Goal: Task Accomplishment & Management: Complete application form

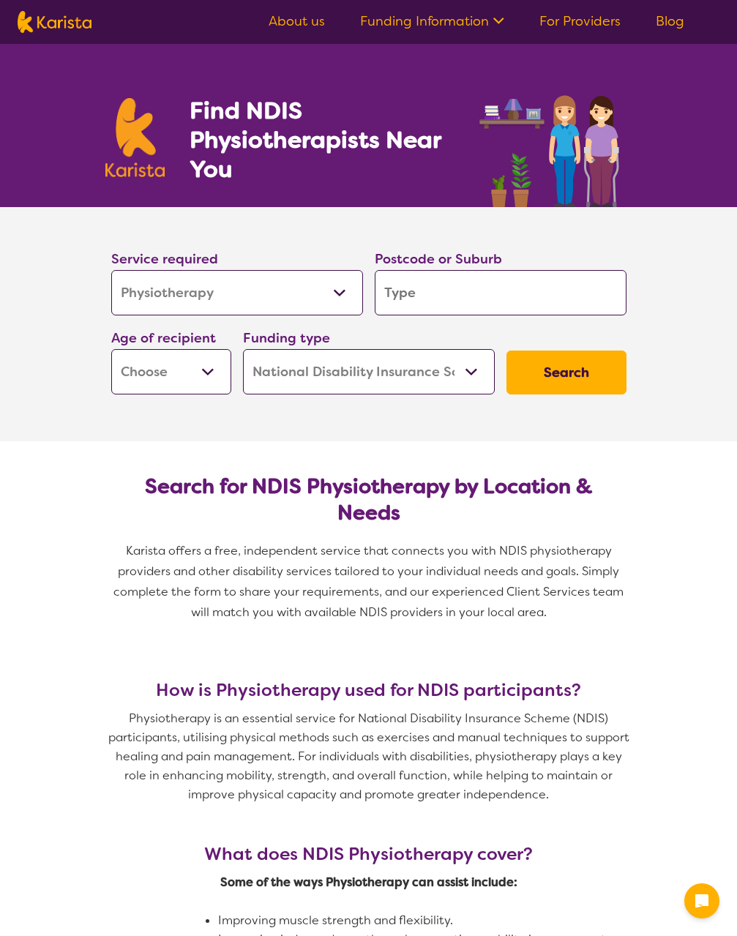
select select "Physiotherapy"
select select "NDIS"
select select "Physiotherapy"
select select "NDIS"
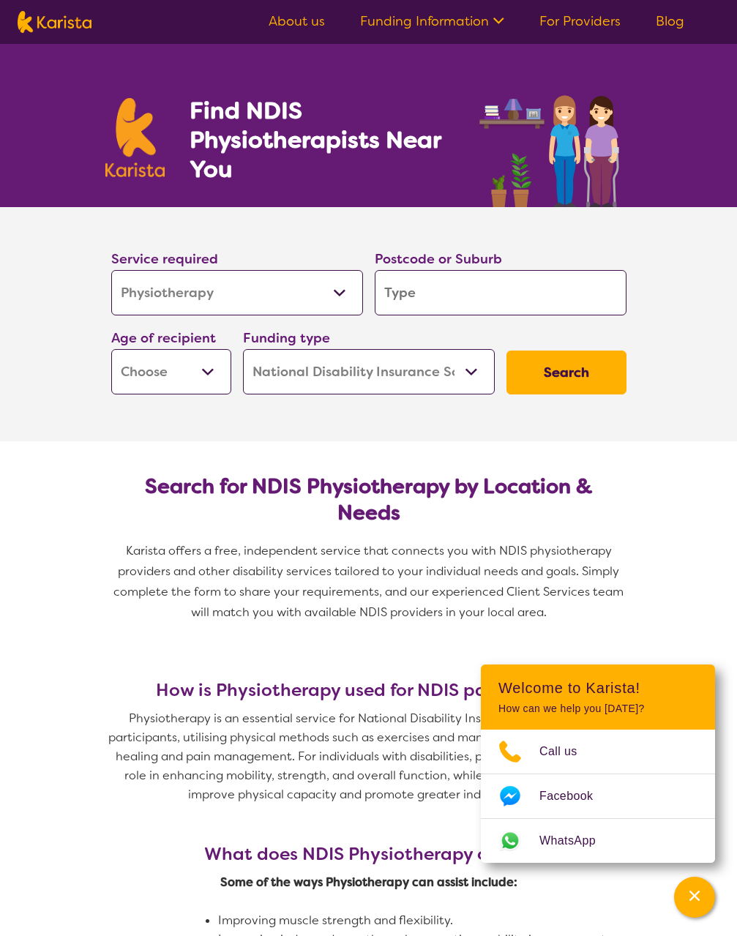
click at [473, 296] on input "search" at bounding box center [501, 292] width 252 height 45
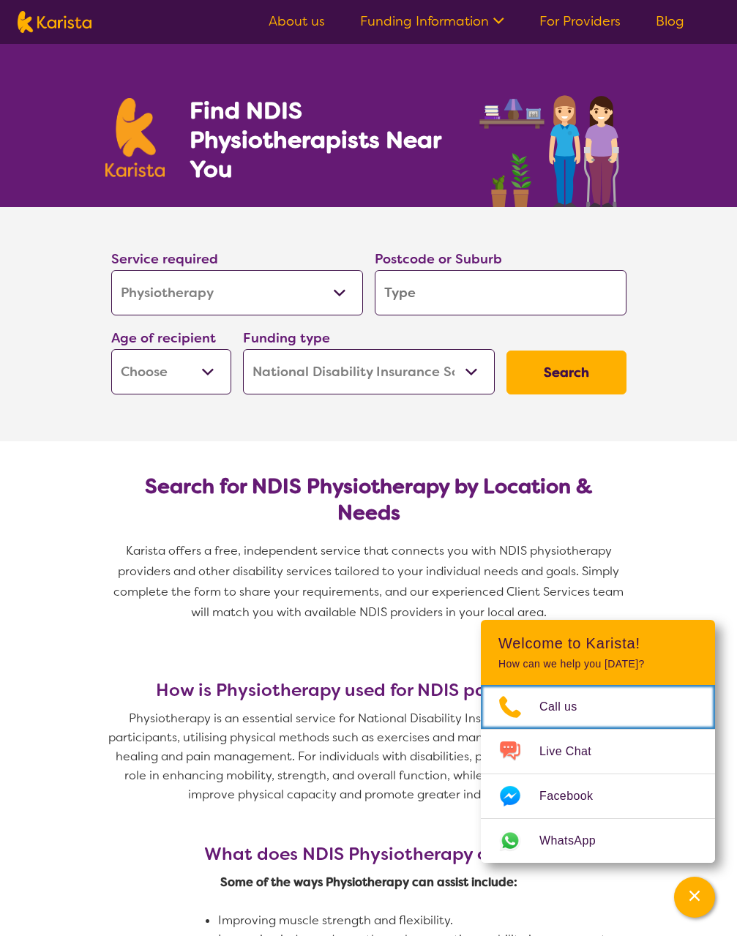
click at [481, 685] on link "Call us" at bounding box center [598, 707] width 234 height 44
click at [476, 285] on input "search" at bounding box center [501, 292] width 252 height 45
type input "4"
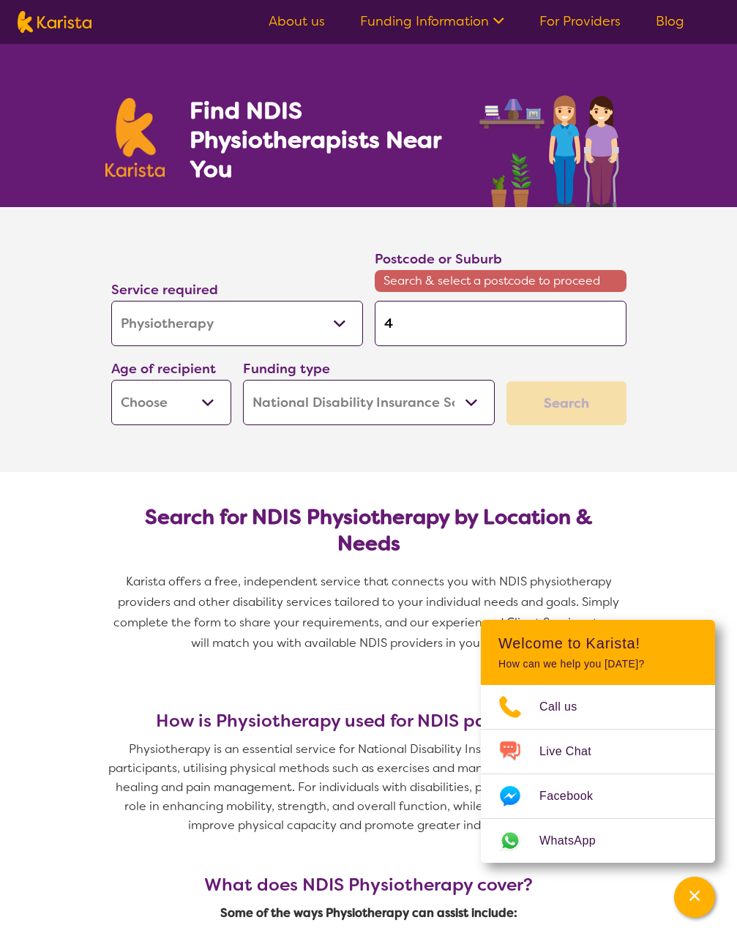
type input "41"
type input "417"
type input "4174"
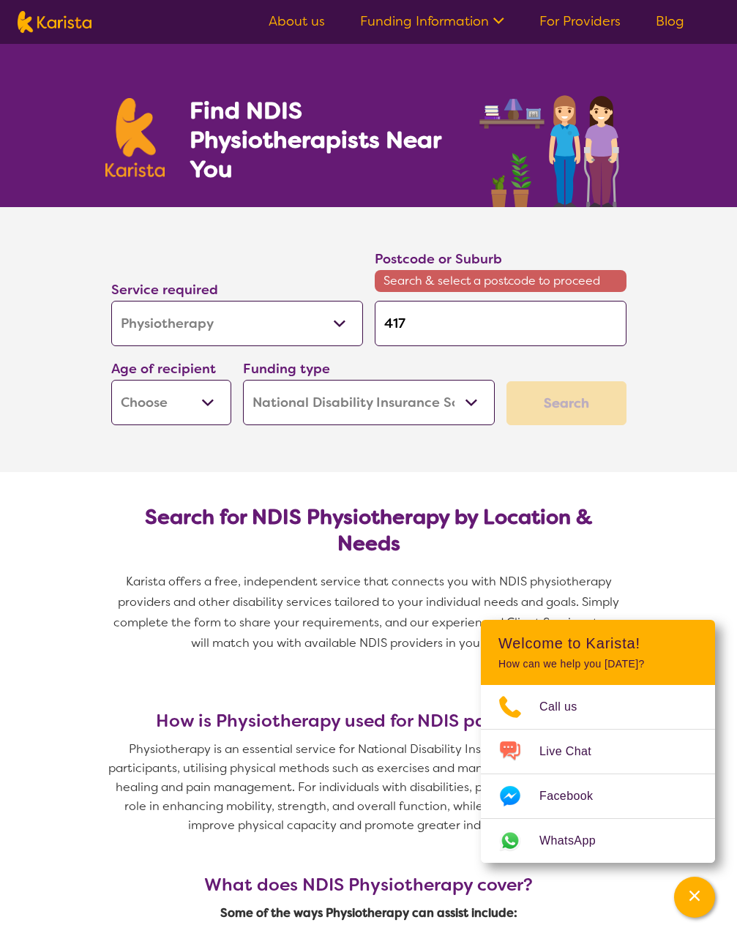
type input "4174"
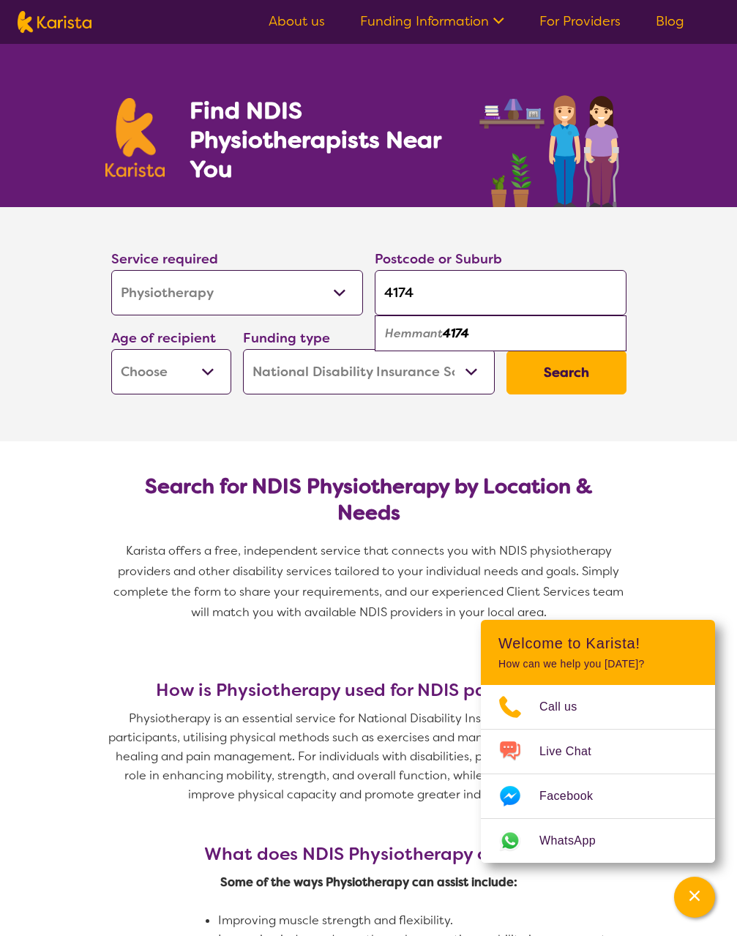
type input "4174"
click at [476, 342] on div "Hemmant 4174" at bounding box center [500, 334] width 237 height 28
click at [195, 381] on select "Early Childhood - 0 to 9 Child - 10 to 11 Adolescent - 12 to 17 Adult - 18 to 6…" at bounding box center [171, 371] width 120 height 45
select select "AD"
click at [111, 349] on select "Early Childhood - 0 to 9 Child - 10 to 11 Adolescent - 12 to 17 Adult - 18 to 6…" at bounding box center [171, 371] width 120 height 45
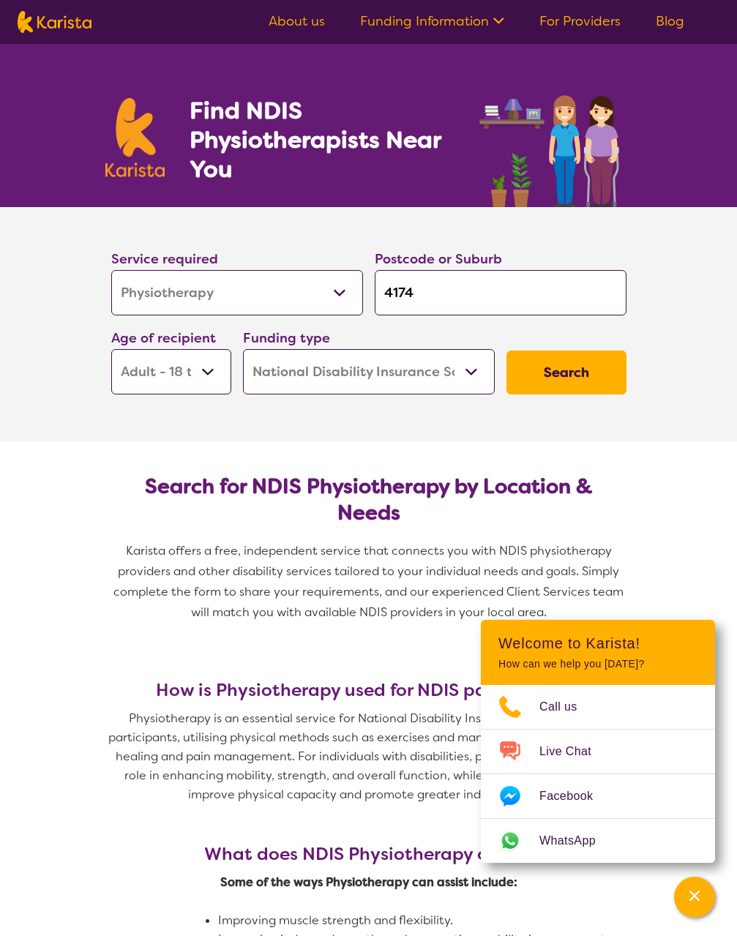
select select "AD"
click at [566, 375] on button "Search" at bounding box center [566, 373] width 120 height 44
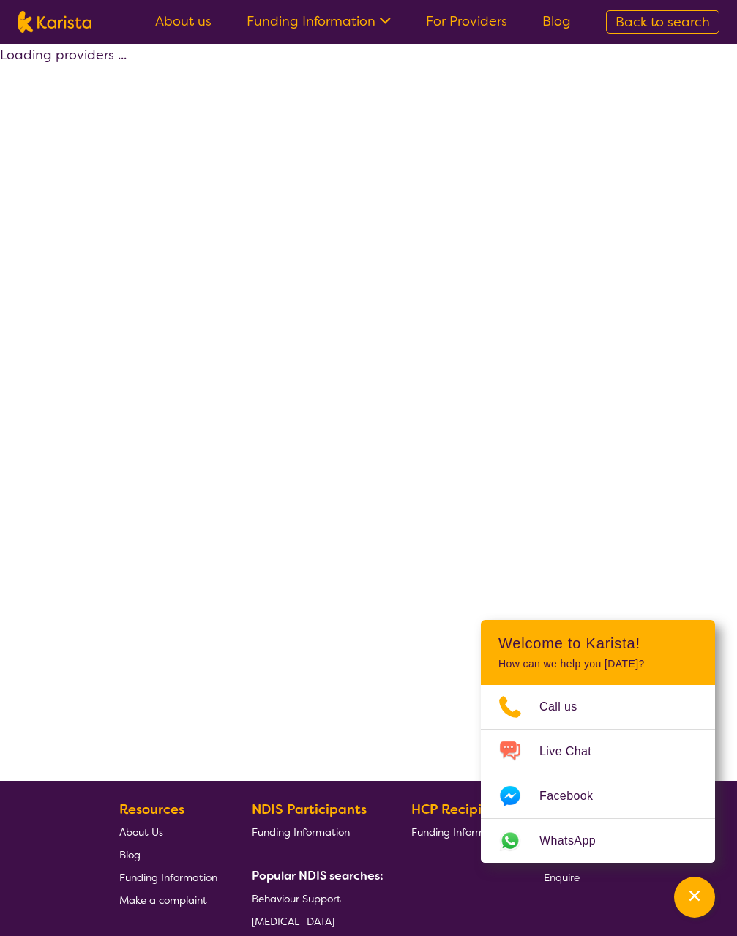
select select "by_score"
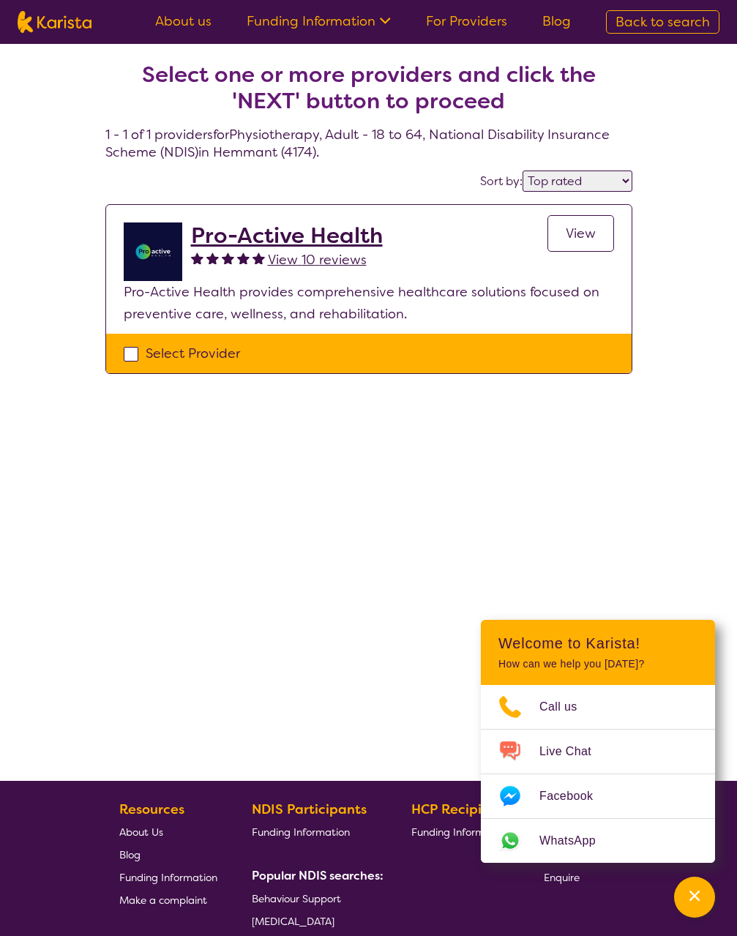
click at [225, 232] on h2 "Pro-Active Health" at bounding box center [287, 235] width 192 height 26
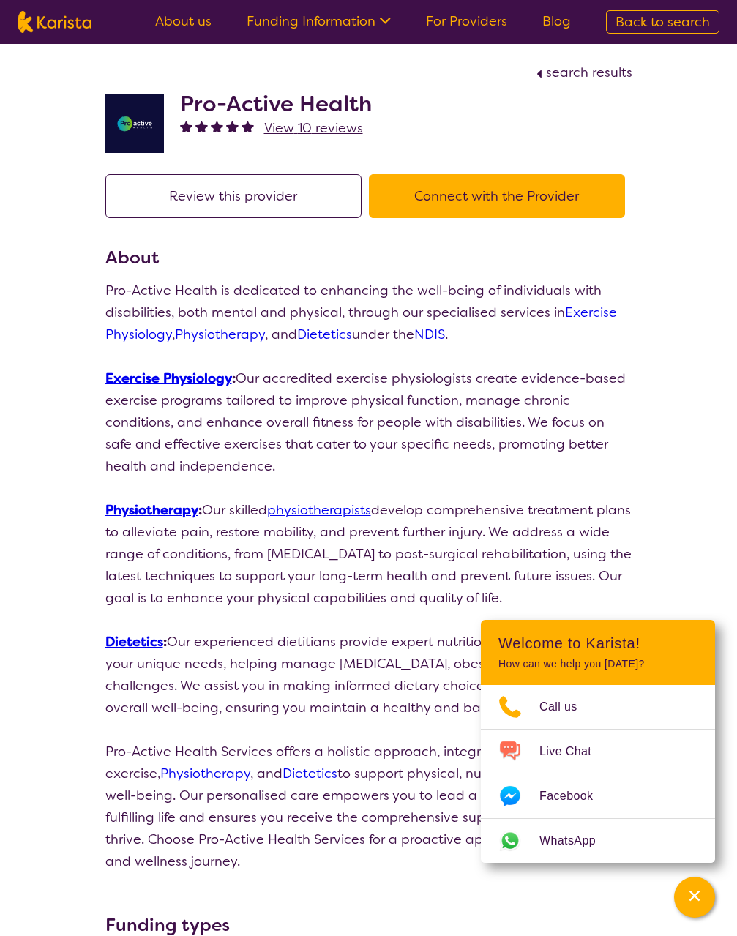
click at [537, 198] on button "Connect with the Provider" at bounding box center [497, 196] width 256 height 44
select select "by_score"
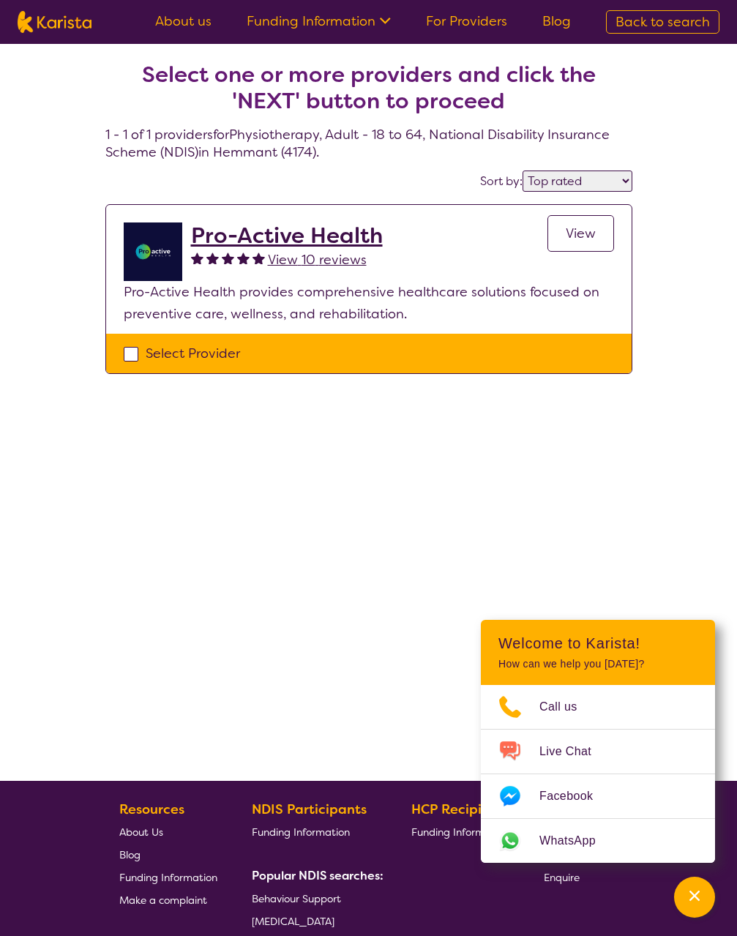
select select "Physiotherapy"
select select "AD"
select select "NDIS"
select select "Physiotherapy"
select select "AD"
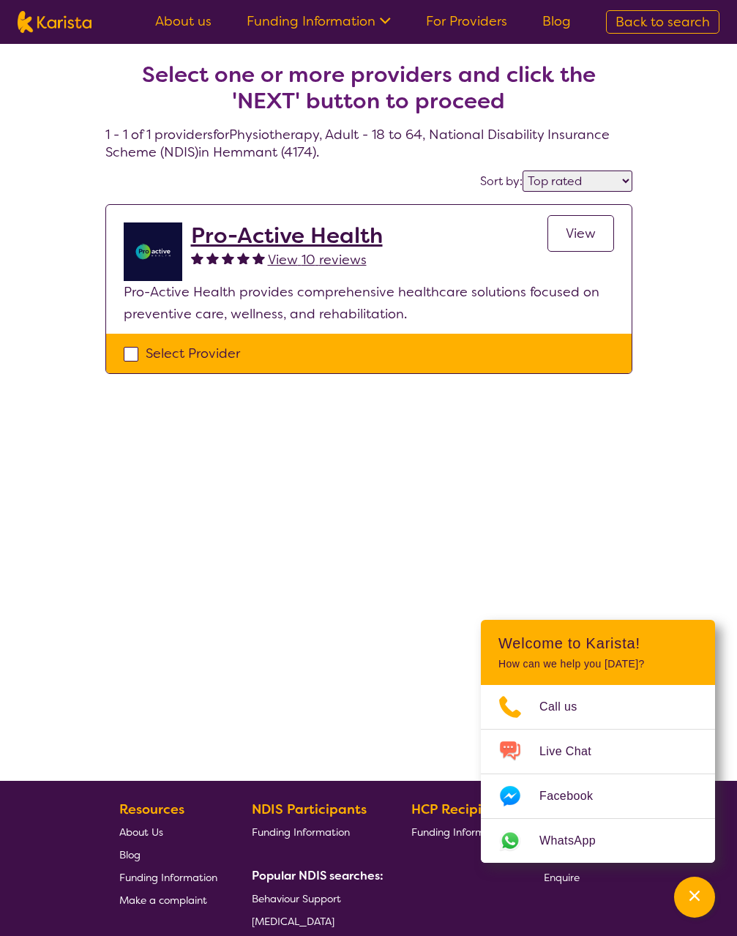
select select "NDIS"
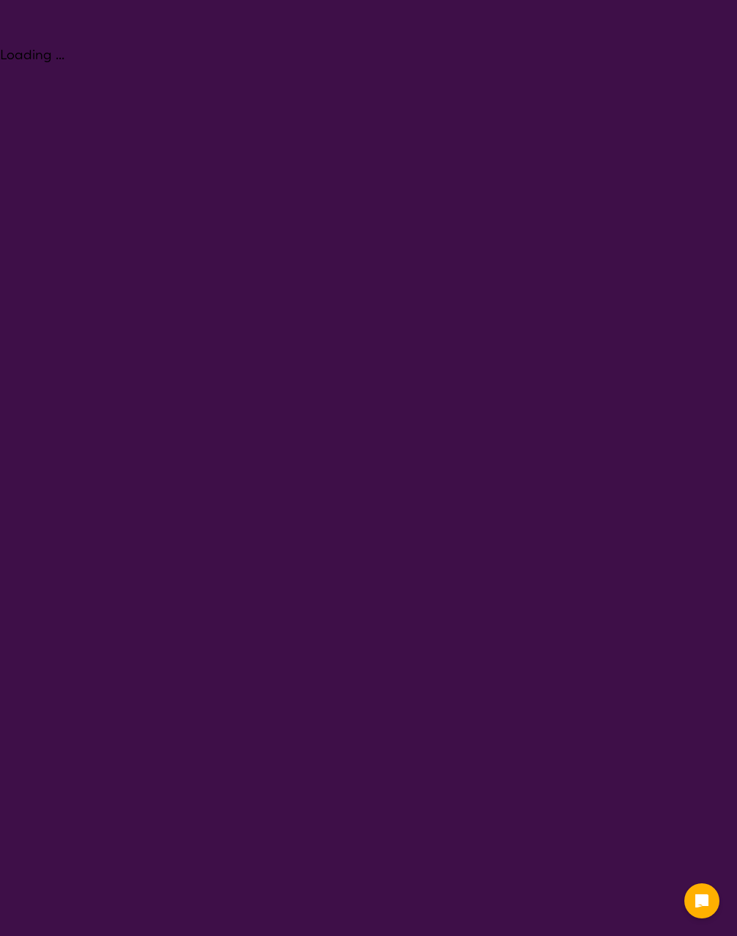
select select "Physiotherapy"
select select "AD"
select select "NDIS"
select select "Physiotherapy"
select select "AD"
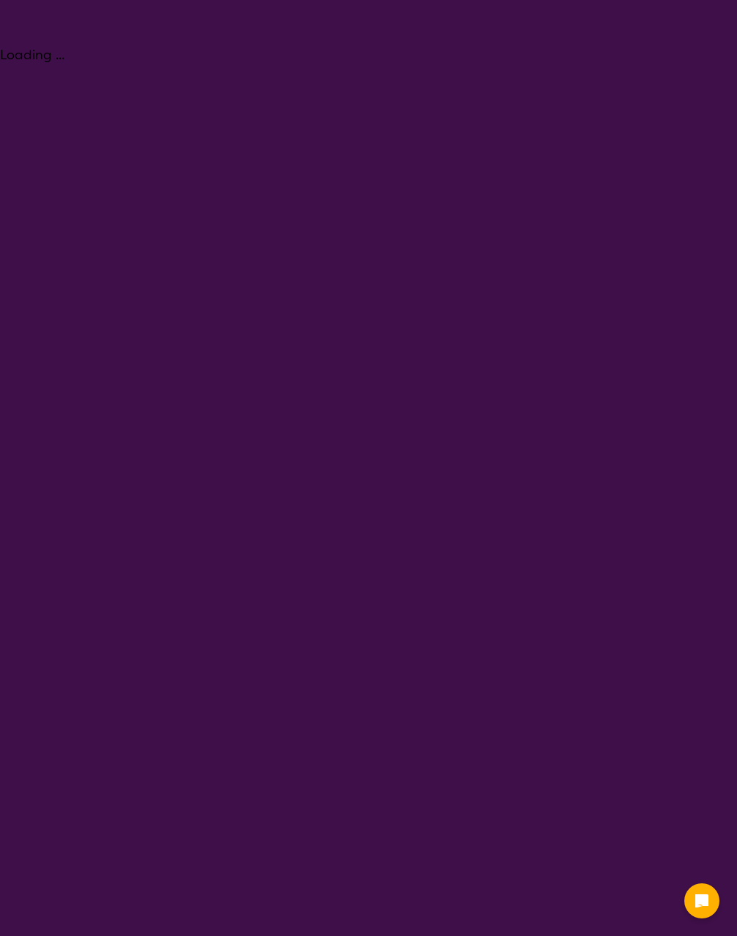
select select "NDIS"
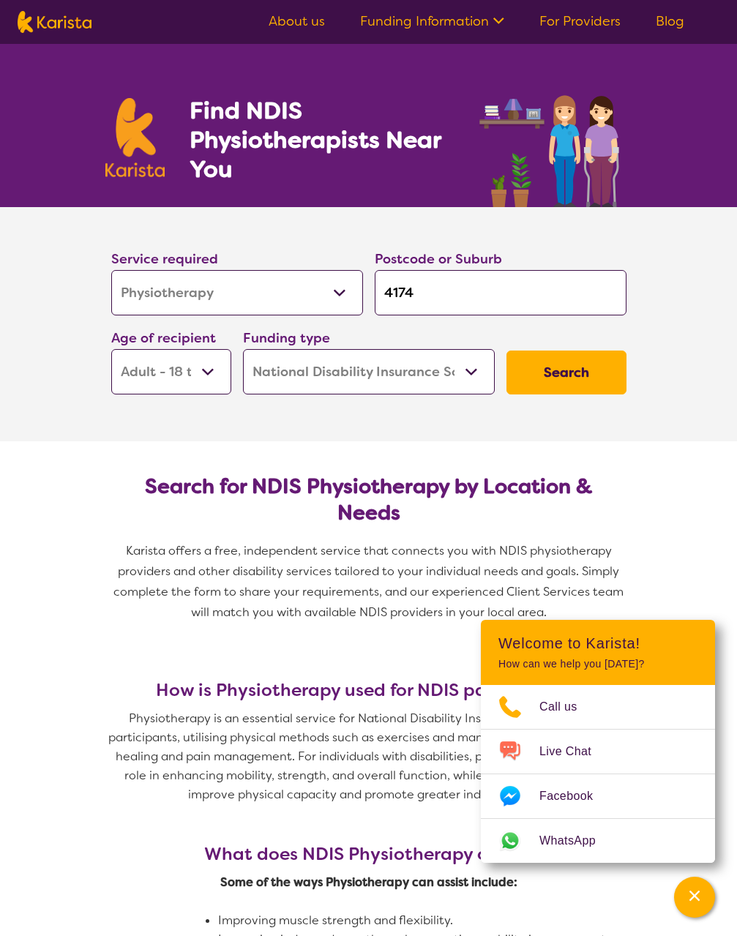
click at [445, 296] on input "4174" at bounding box center [501, 292] width 252 height 45
drag, startPoint x: 452, startPoint y: 292, endPoint x: 262, endPoint y: 288, distance: 189.6
click at [263, 288] on div "Service required Allied Health Assistant Assessment ([MEDICAL_DATA] or [MEDICAL…" at bounding box center [368, 321] width 527 height 158
type input "w"
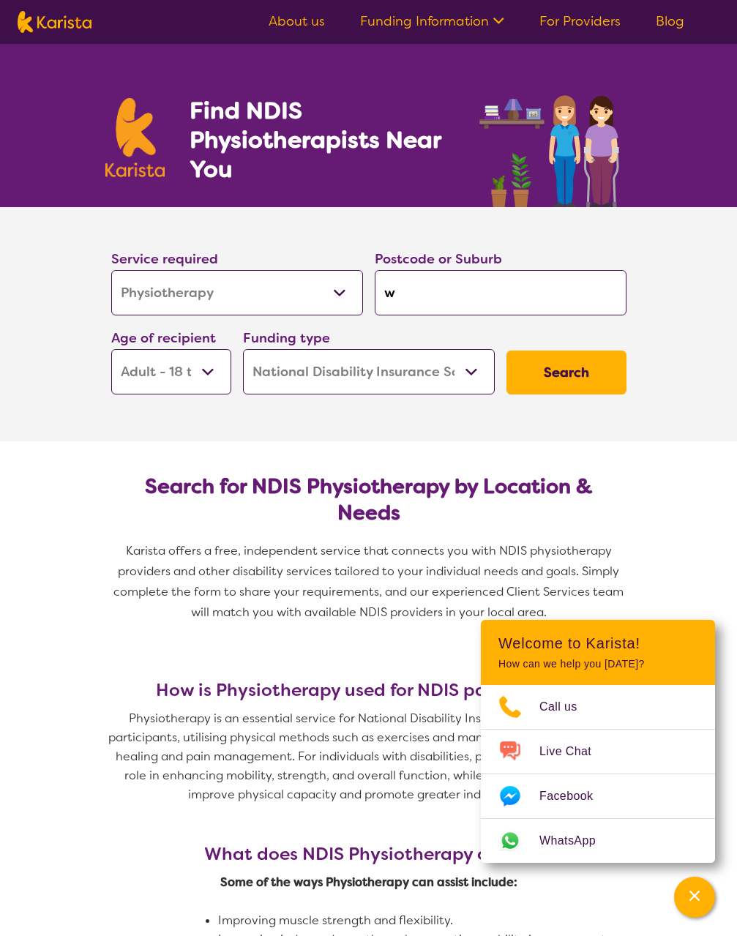
type input "wy"
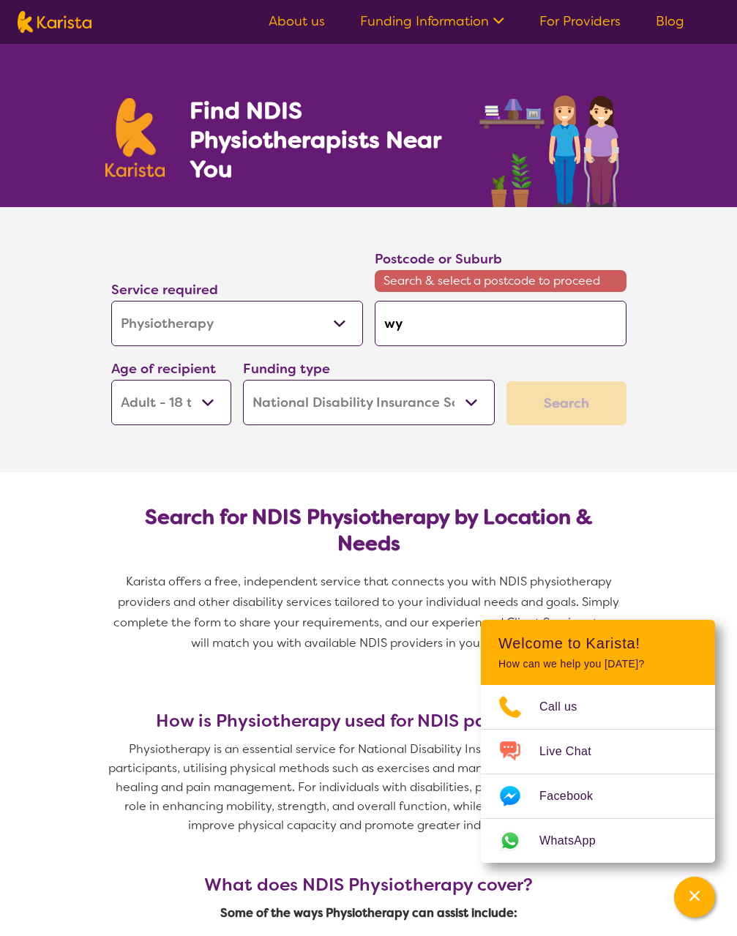
type input "wyn"
type input "wynu"
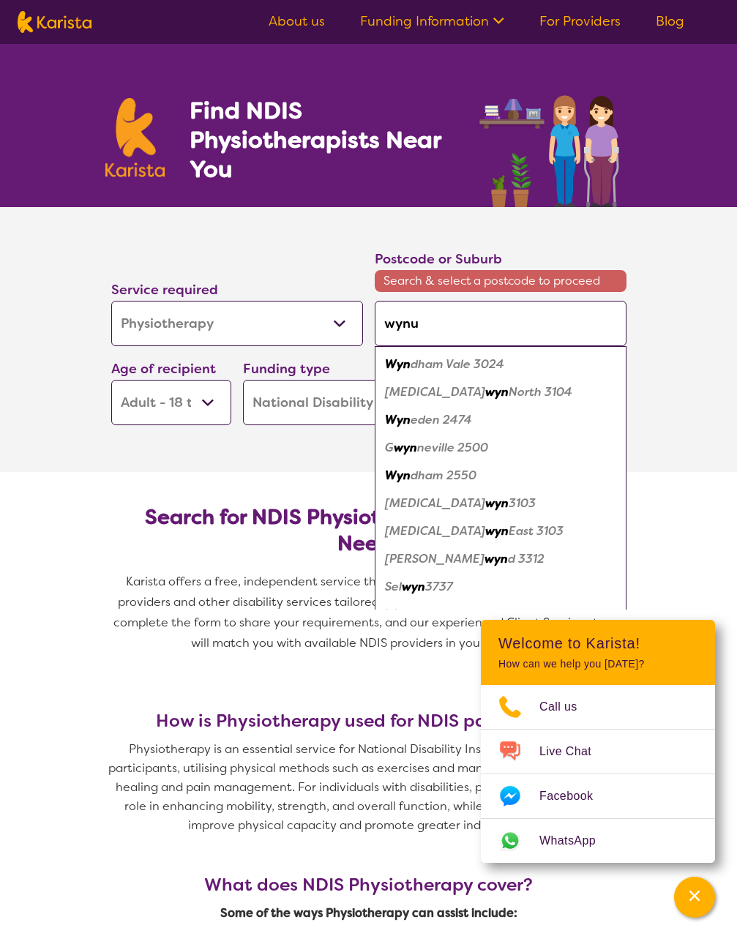
type input "wynum"
type input "wynumm"
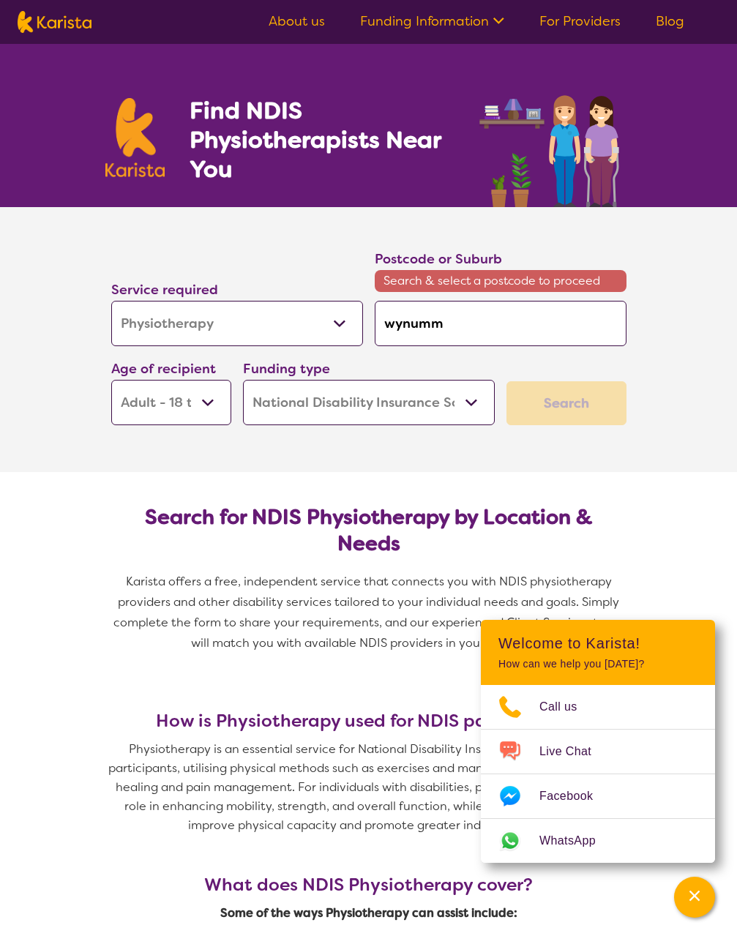
type input "wynum"
type input "wynu"
type input "wyn"
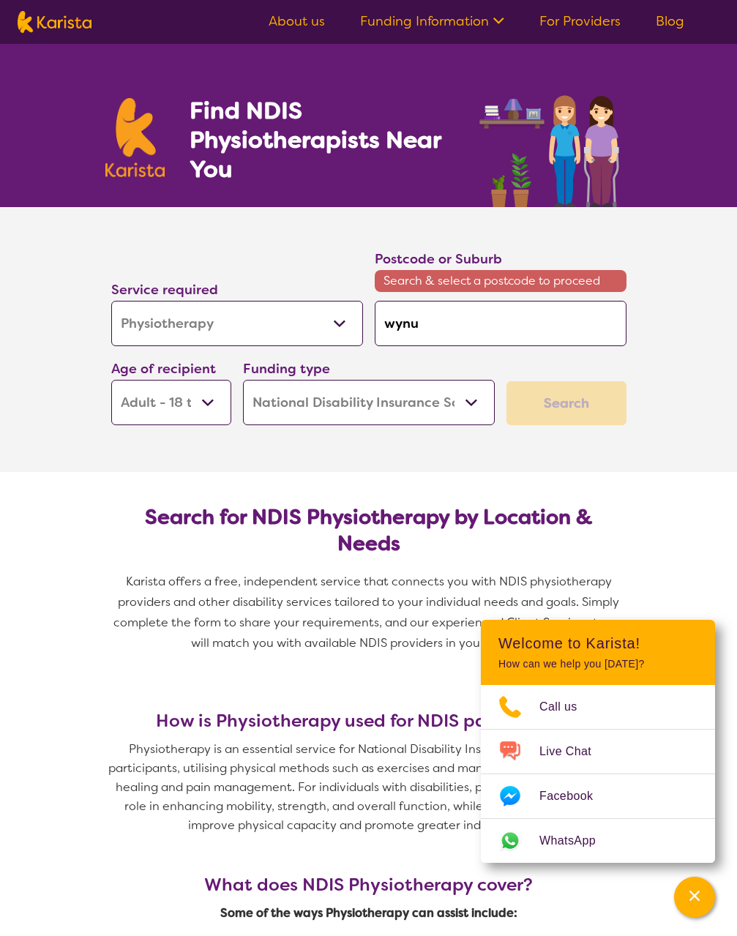
type input "wyn"
type input "wy"
type input "w"
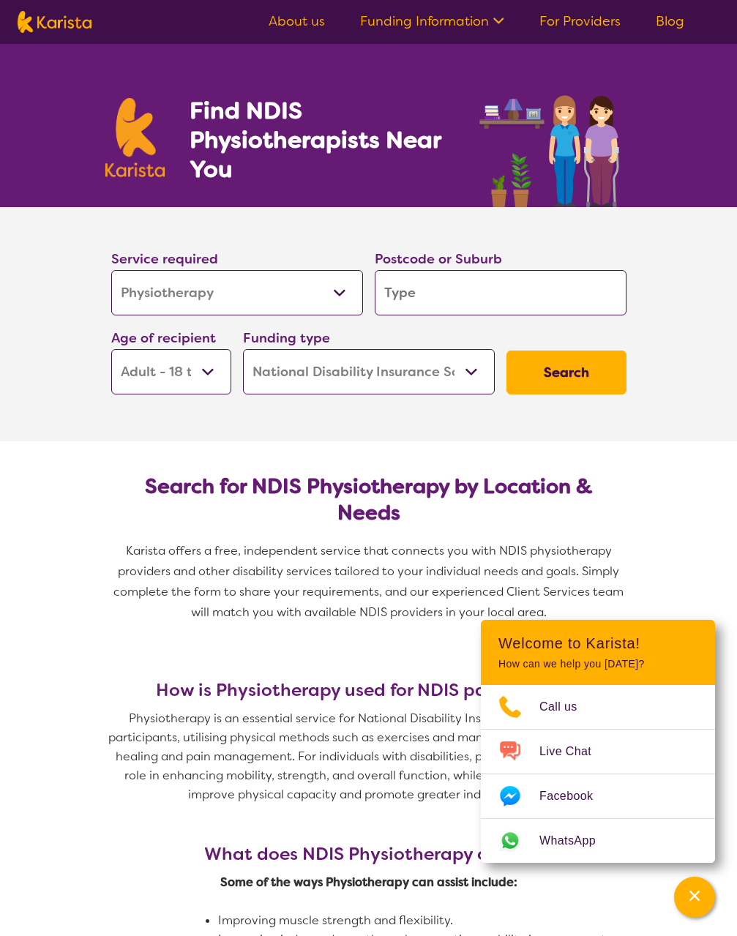
type input "W"
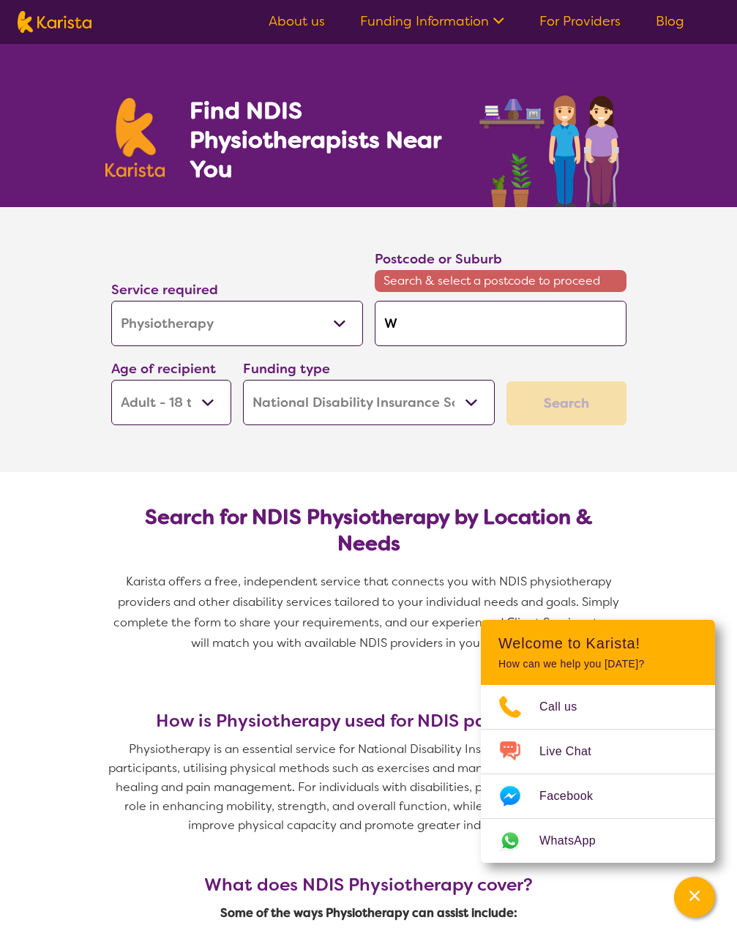
type input "Wy"
type input "Wyn"
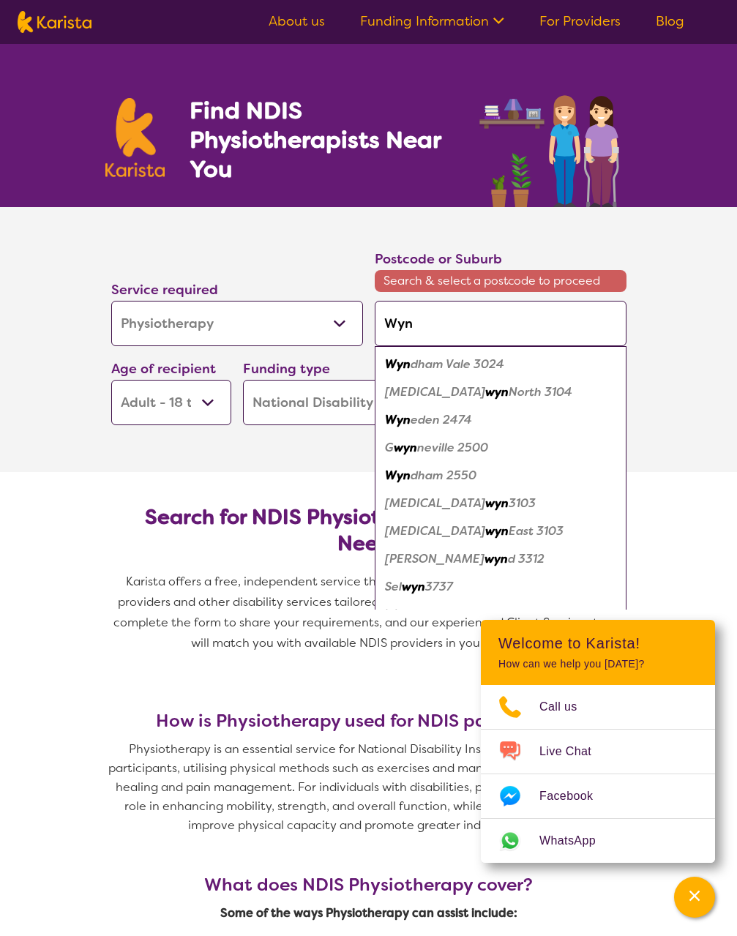
type input "Wynu"
type input "Wynum"
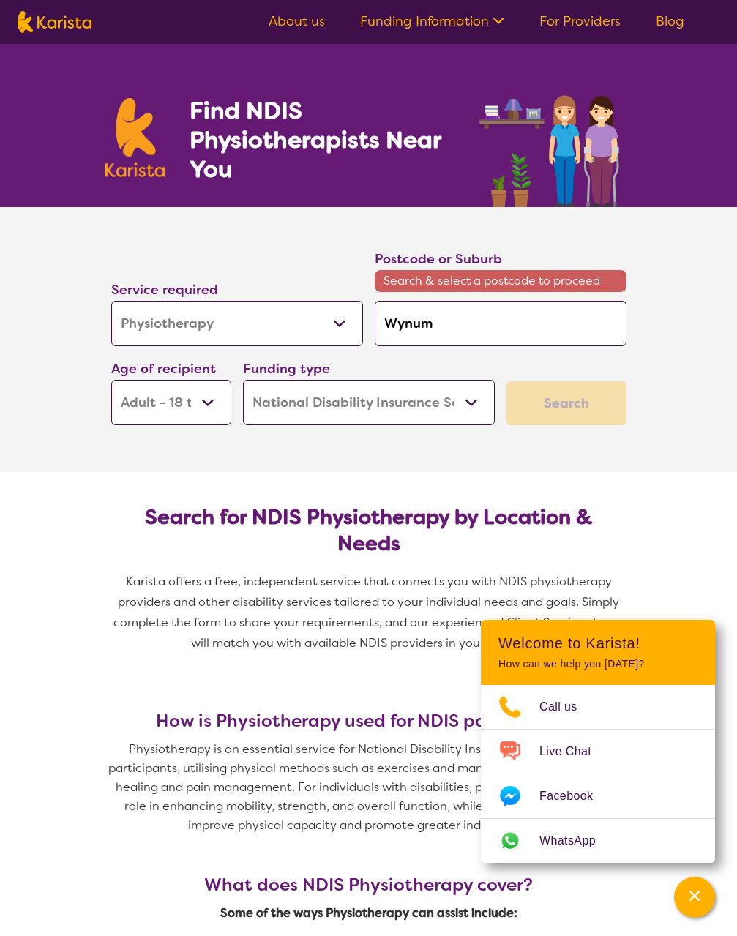
type input "Wynu"
type input "Wyn"
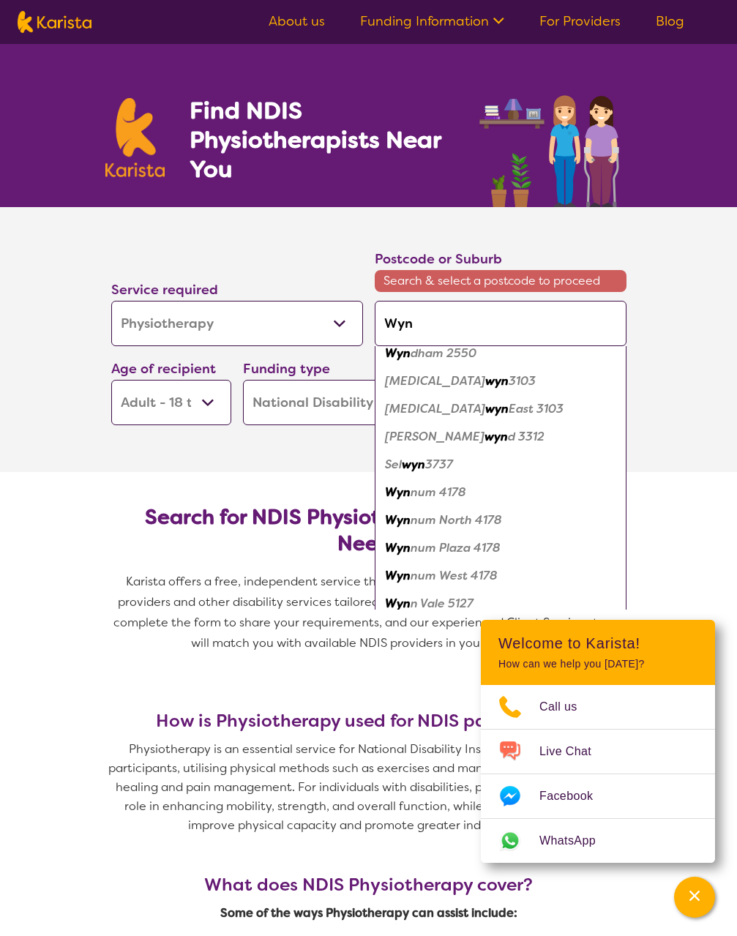
scroll to position [217, 0]
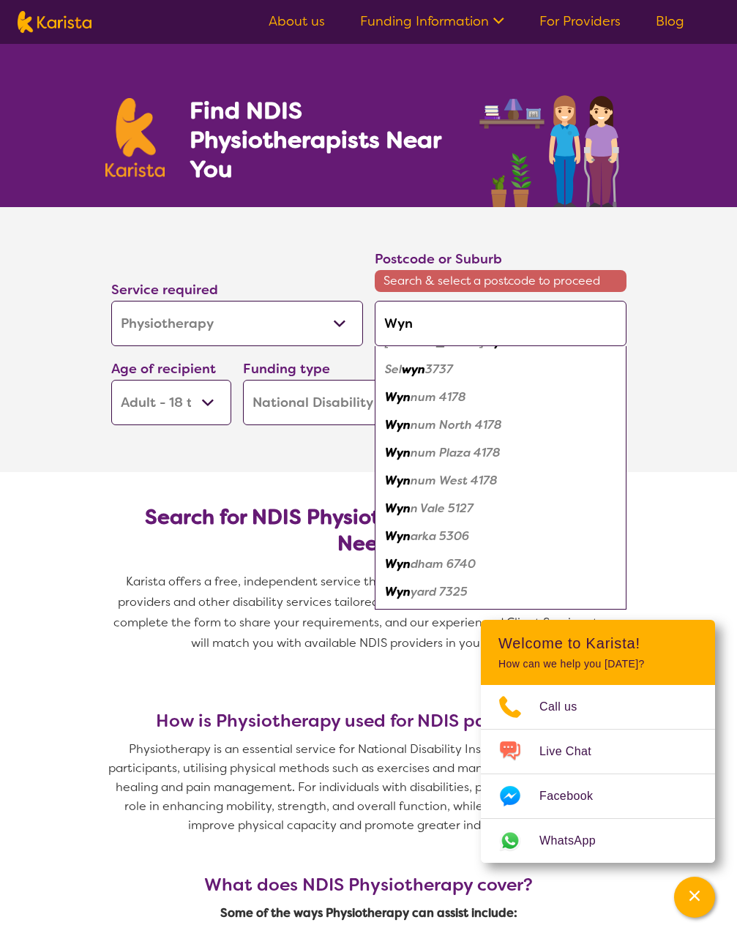
click at [433, 401] on em "num 4178" at bounding box center [439, 396] width 56 height 15
type input "4178"
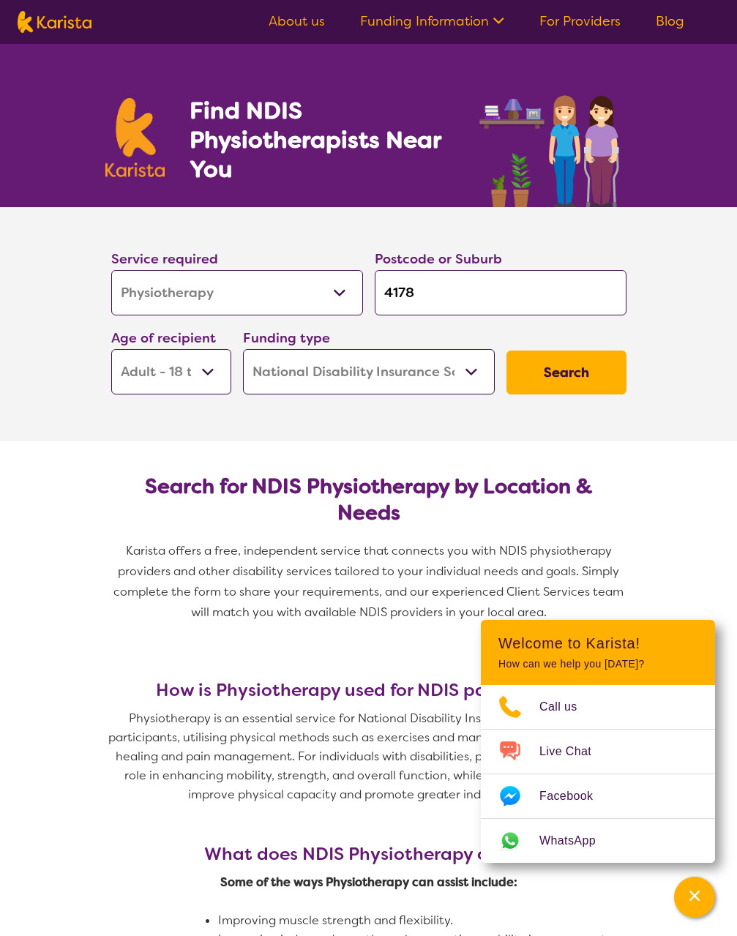
click at [441, 291] on input "4178" at bounding box center [501, 292] width 252 height 45
type input "417"
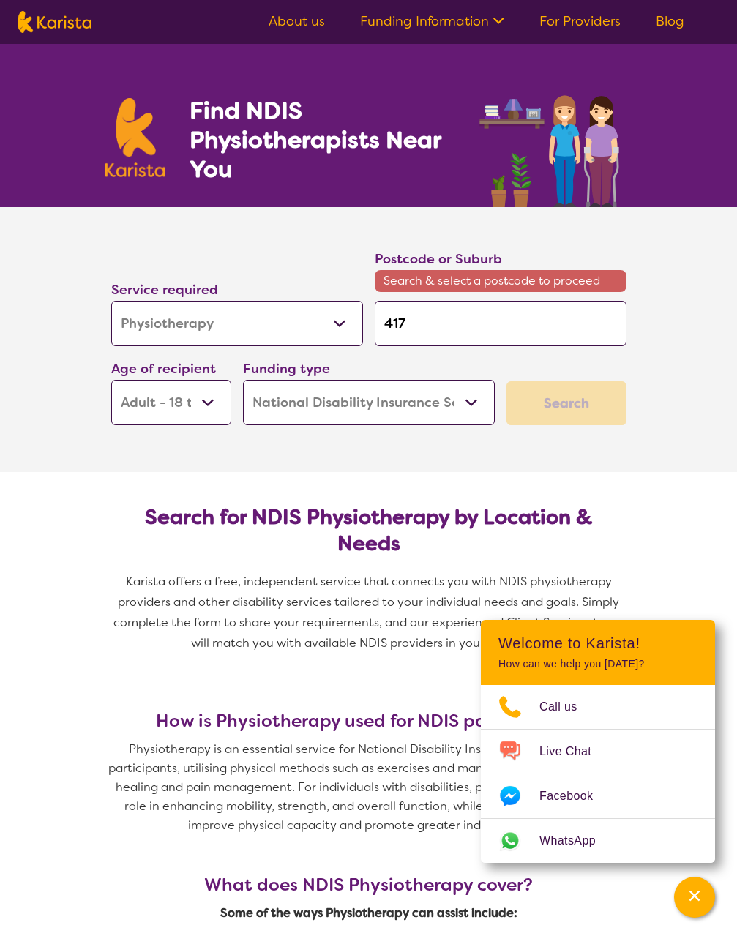
type input "41"
type input "4"
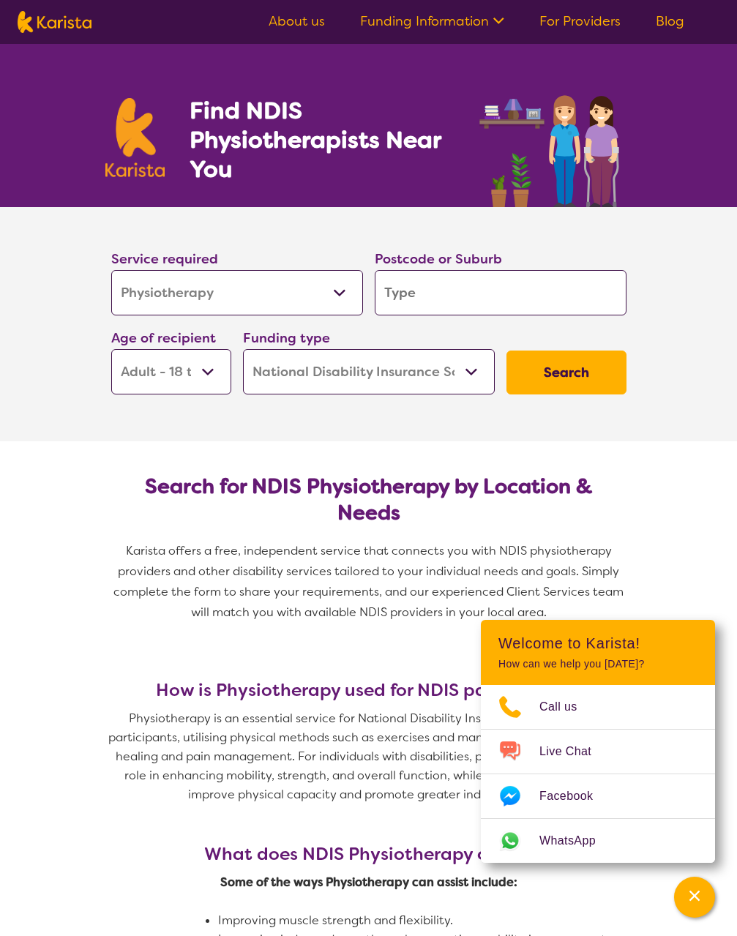
type input "W"
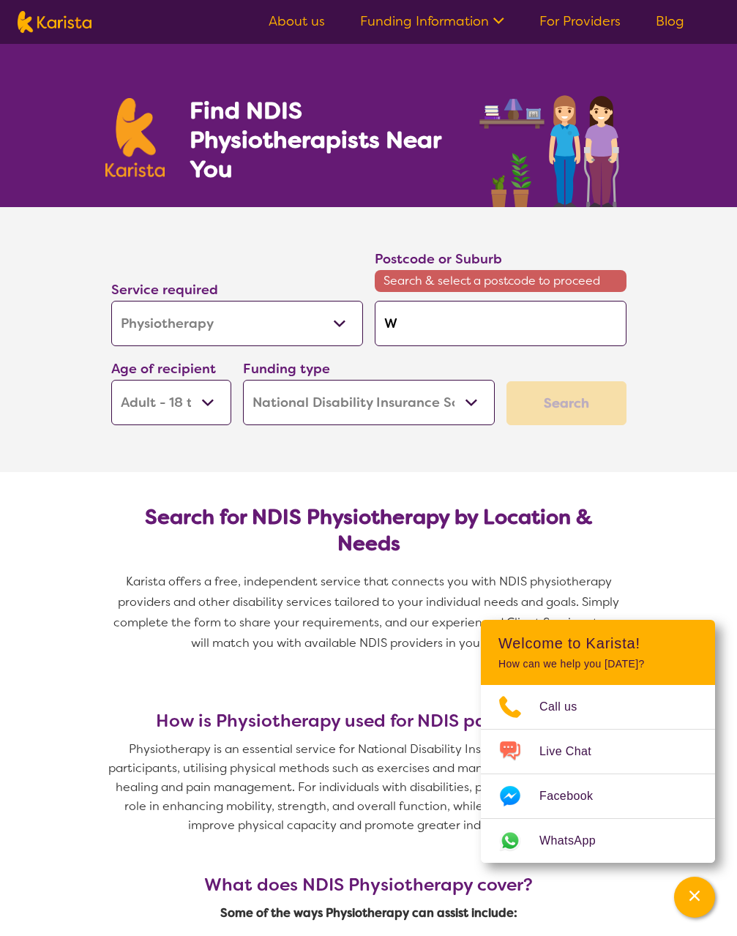
type input "Wy"
type input "Wyn"
type input "[PERSON_NAME]"
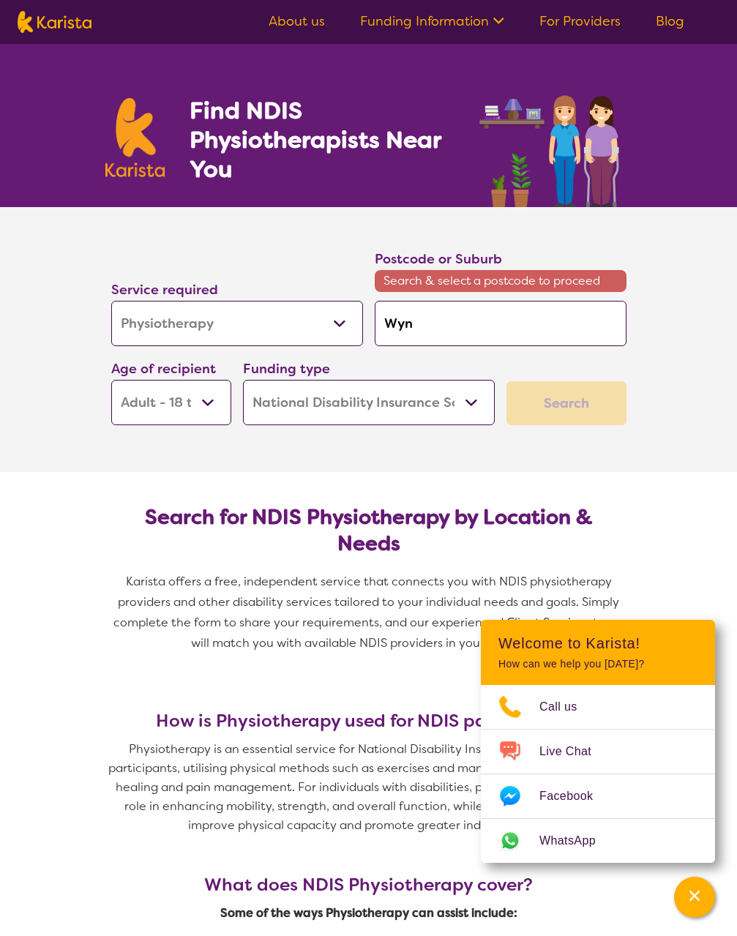
type input "[PERSON_NAME]"
type input "Wynnu"
type input "Wynnum"
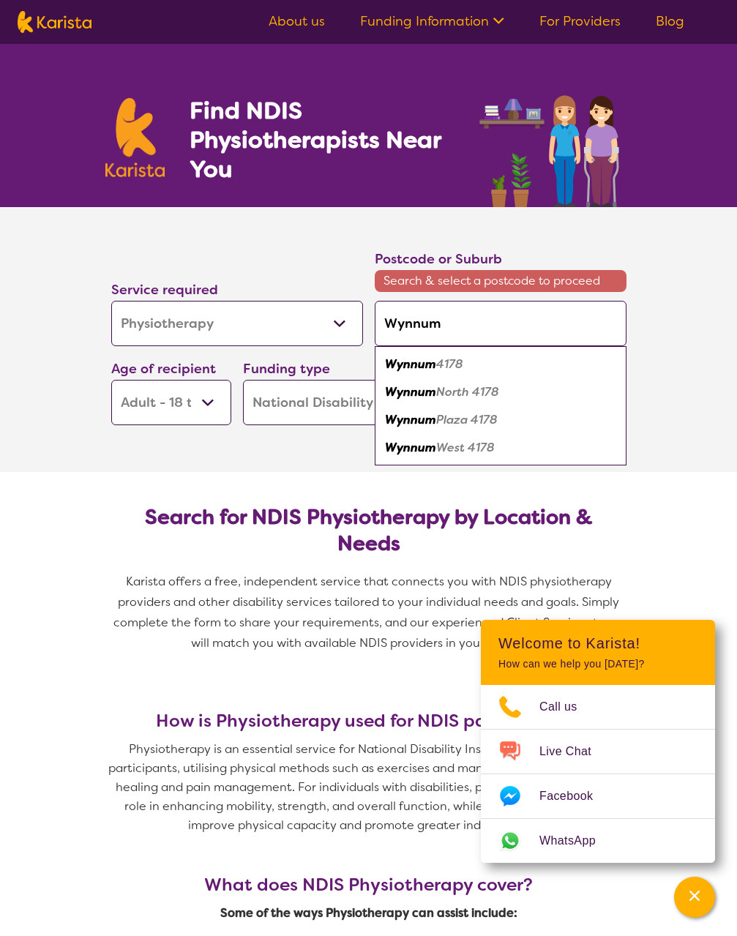
click at [408, 363] on em "Wynnum" at bounding box center [410, 363] width 51 height 15
type input "4178"
click at [408, 380] on select "Home Care Package (HCP) National Disability Insurance Scheme (NDIS) I don't know" at bounding box center [369, 402] width 252 height 45
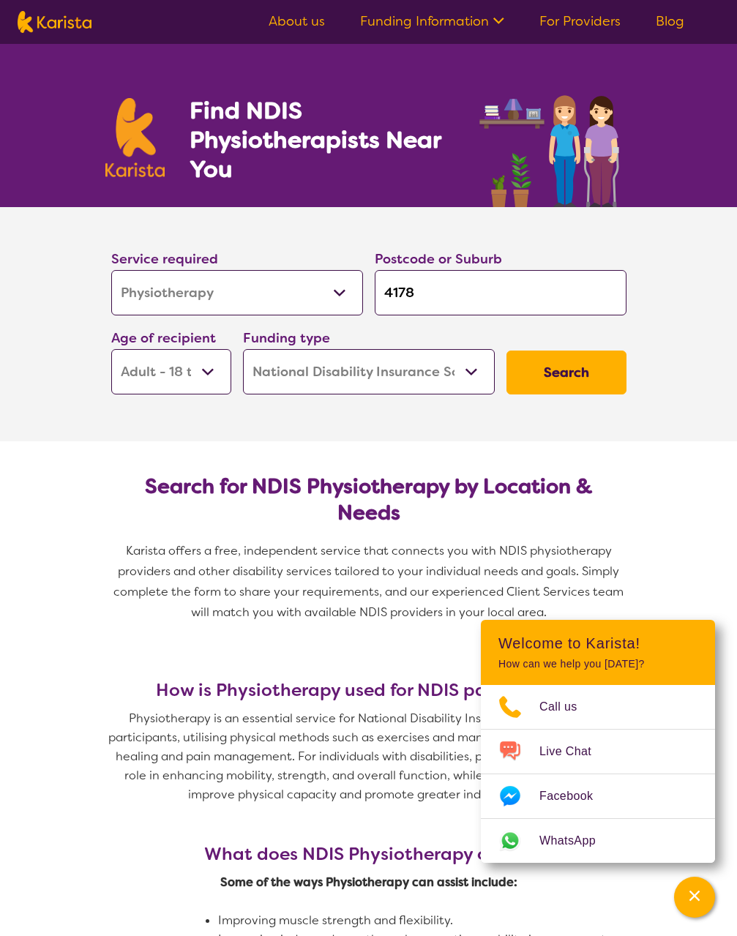
click at [428, 296] on input "4178" at bounding box center [501, 292] width 252 height 45
type input "417"
type input "41"
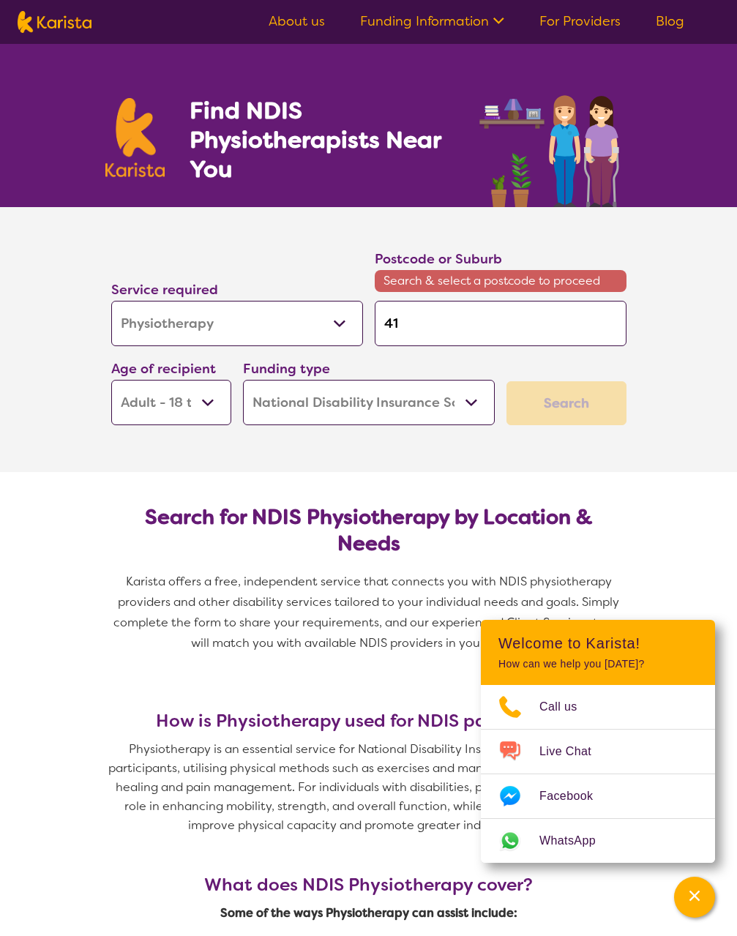
type input "4"
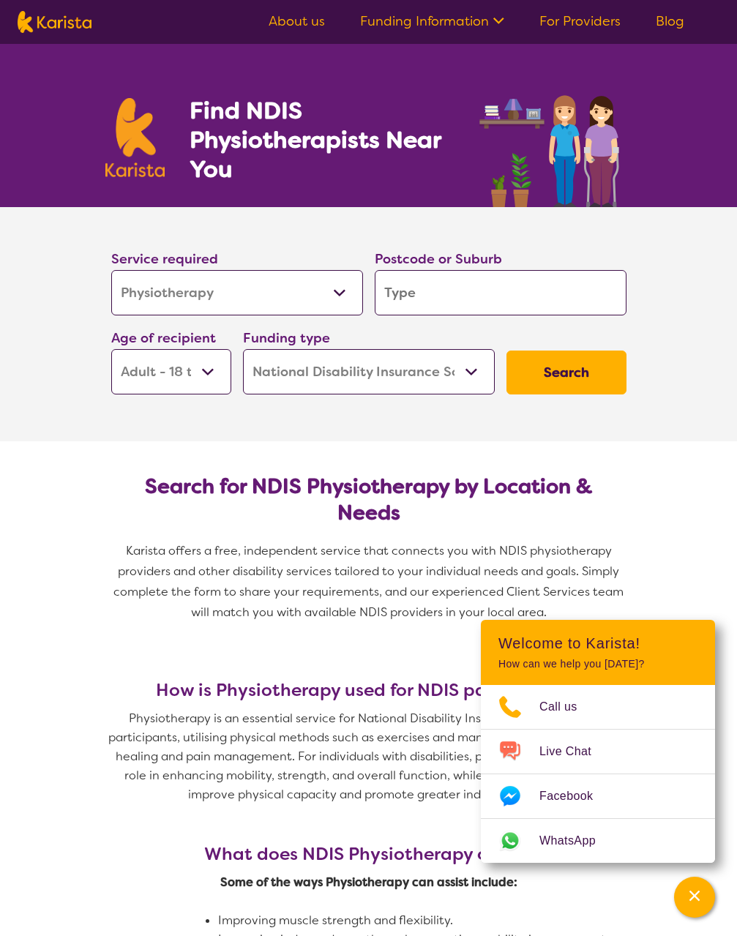
type input "W"
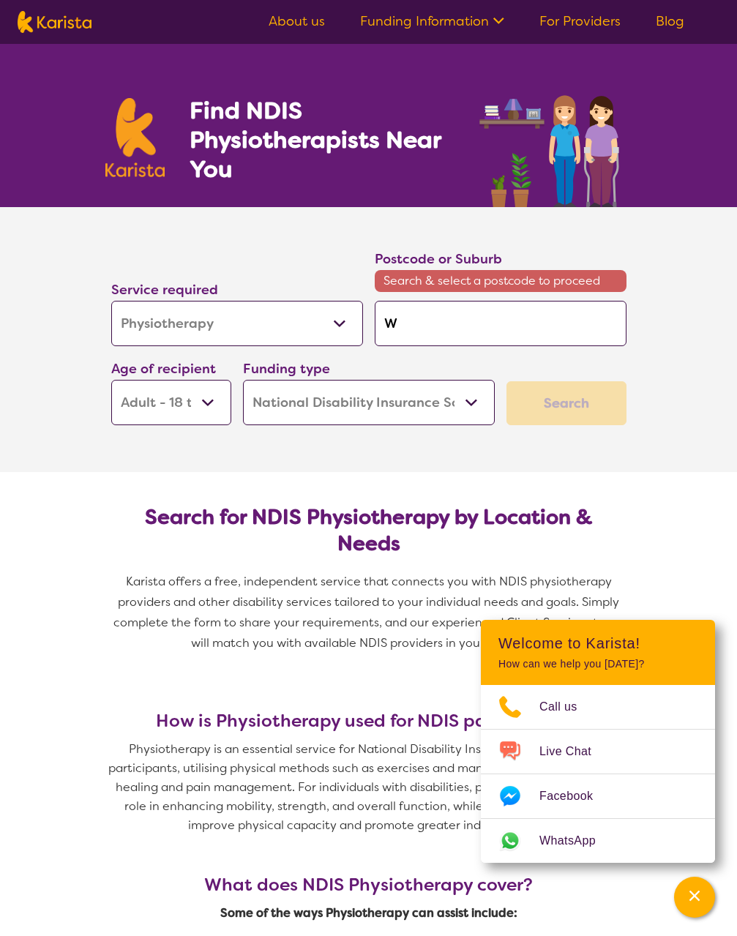
type input "Wy"
type input "Wyn"
type input "[PERSON_NAME]"
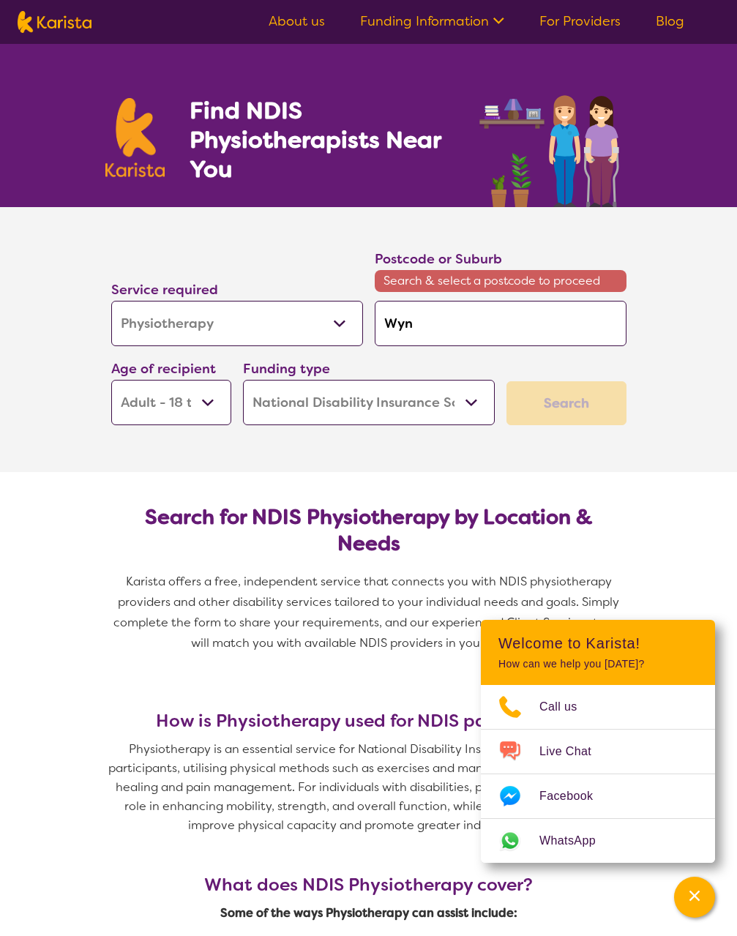
type input "[PERSON_NAME]"
type input "Wynnu"
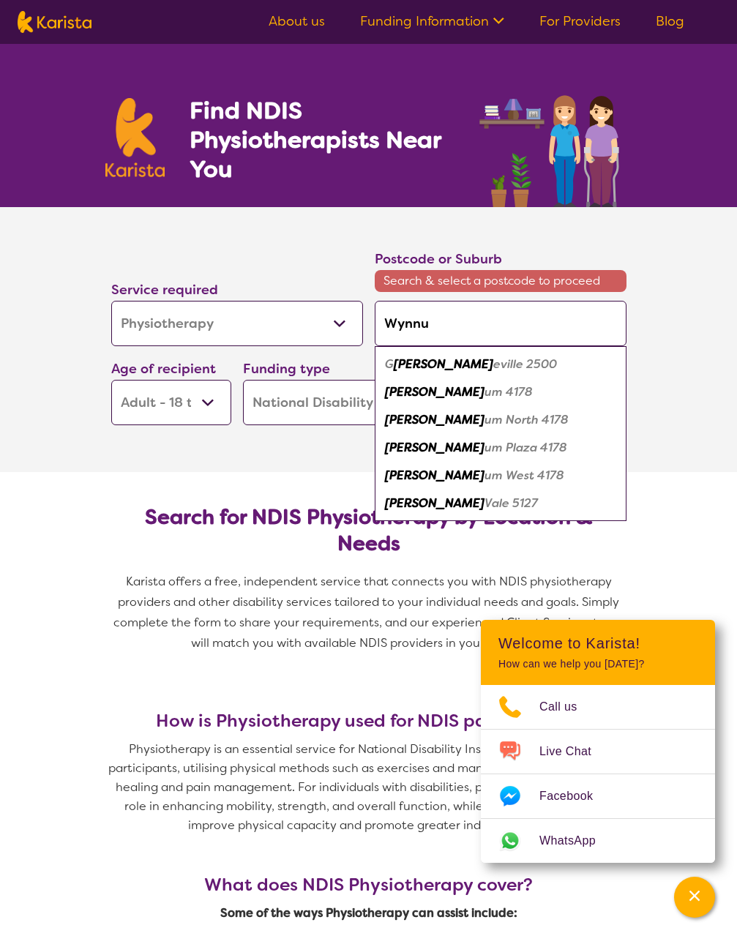
type input "Wynnum"
type input "Wynnumm"
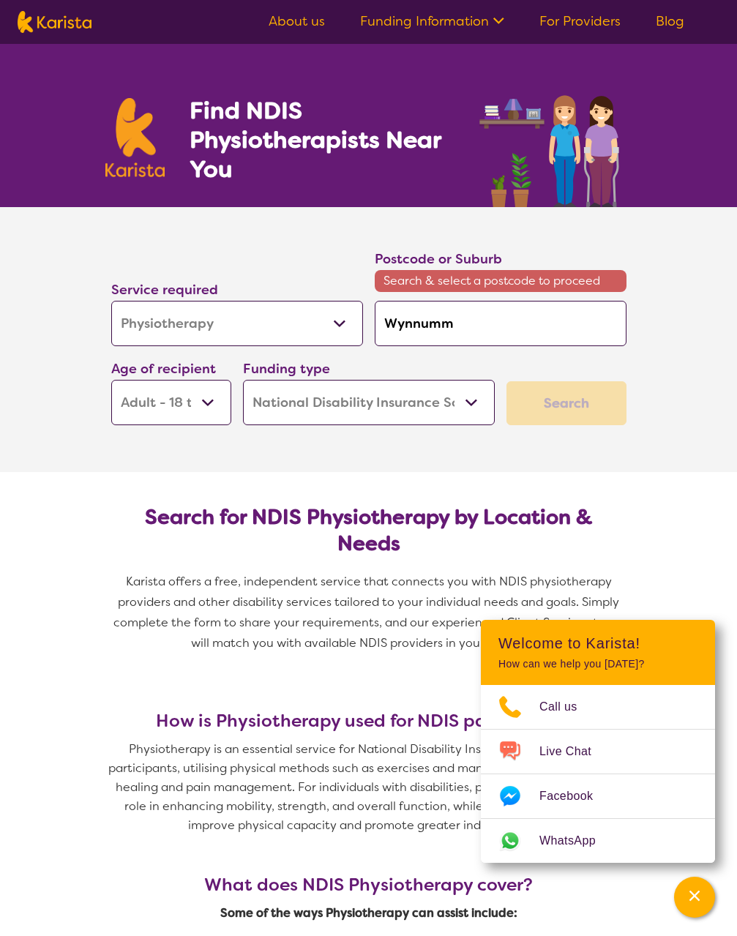
type input "Wynnum"
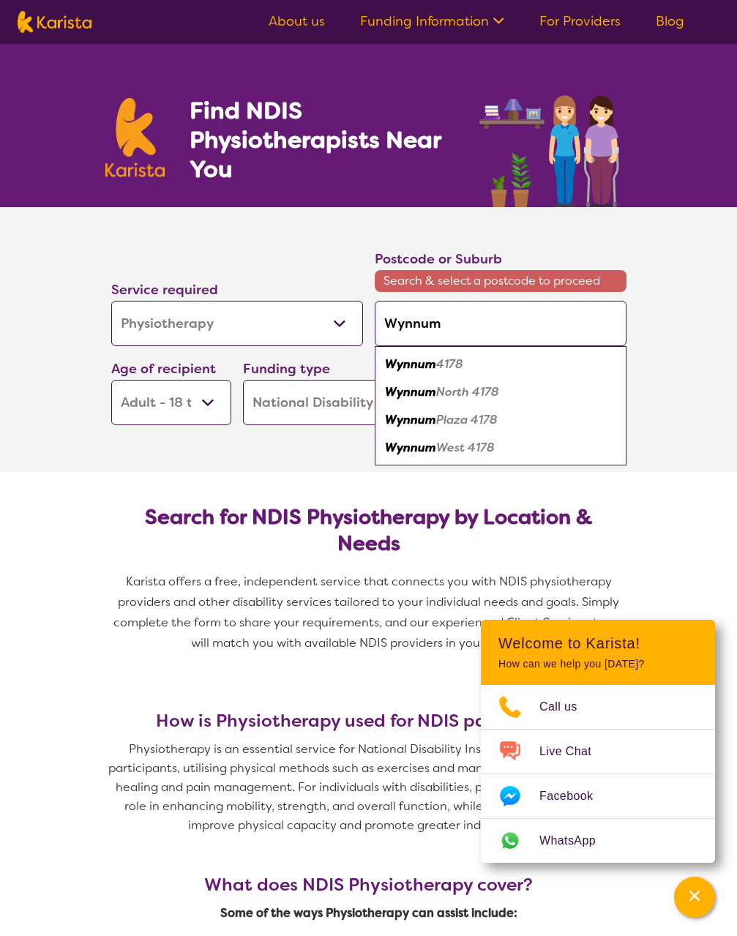
click at [439, 360] on em "4178" at bounding box center [449, 363] width 27 height 15
type input "4178"
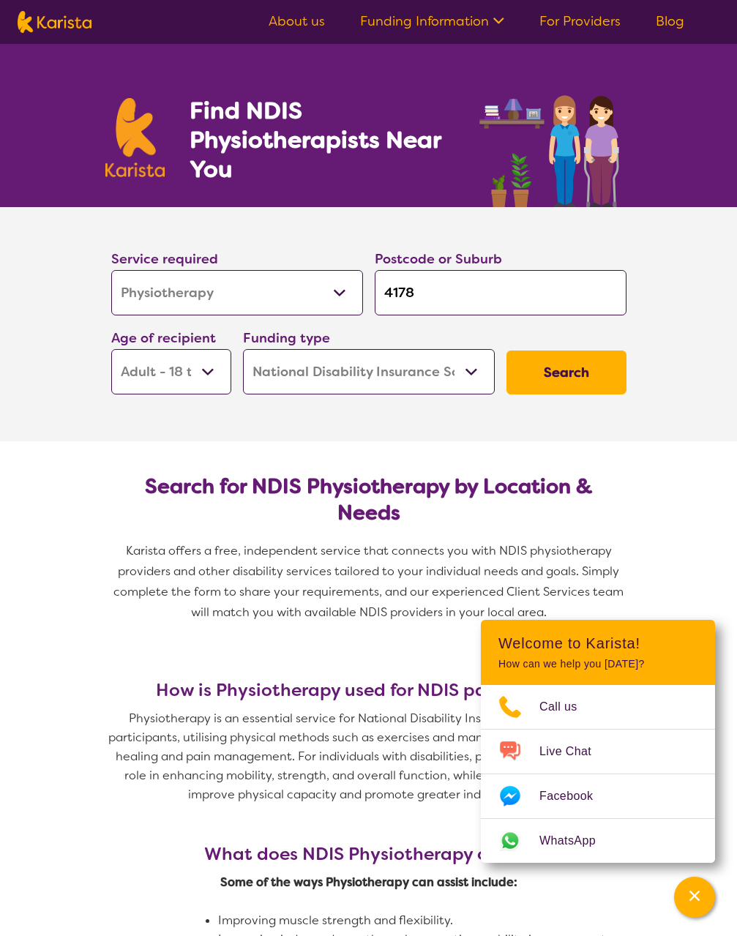
click at [558, 379] on button "Search" at bounding box center [566, 373] width 120 height 44
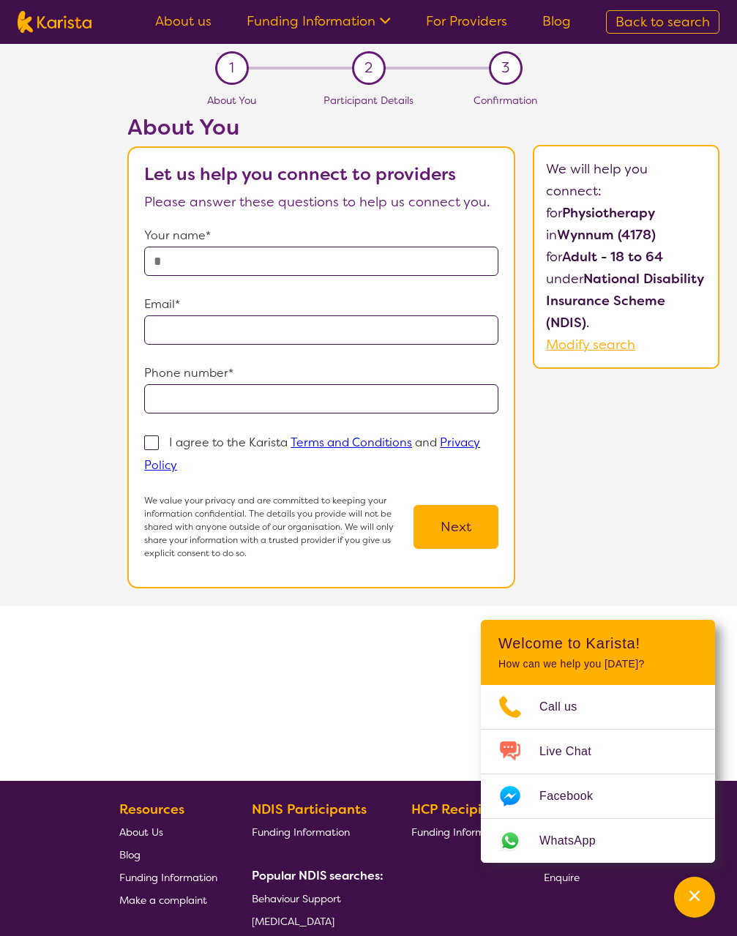
click at [458, 532] on button "Next" at bounding box center [455, 527] width 85 height 44
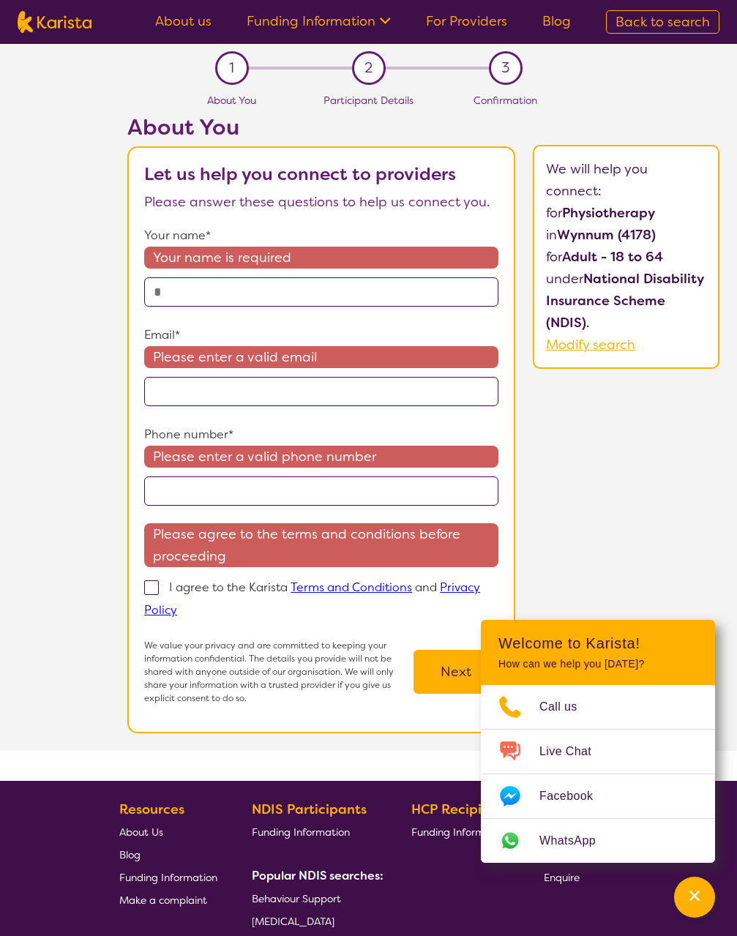
select select "Physiotherapy"
select select "AD"
select select "NDIS"
select select "Physiotherapy"
select select "AD"
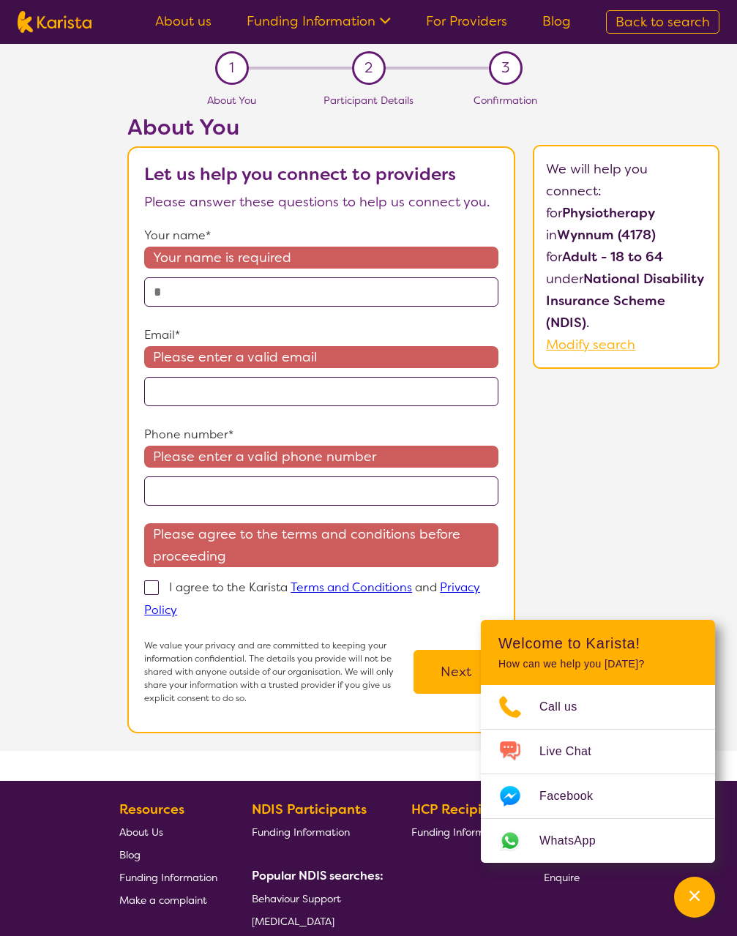
select select "NDIS"
